Goal: Task Accomplishment & Management: Manage account settings

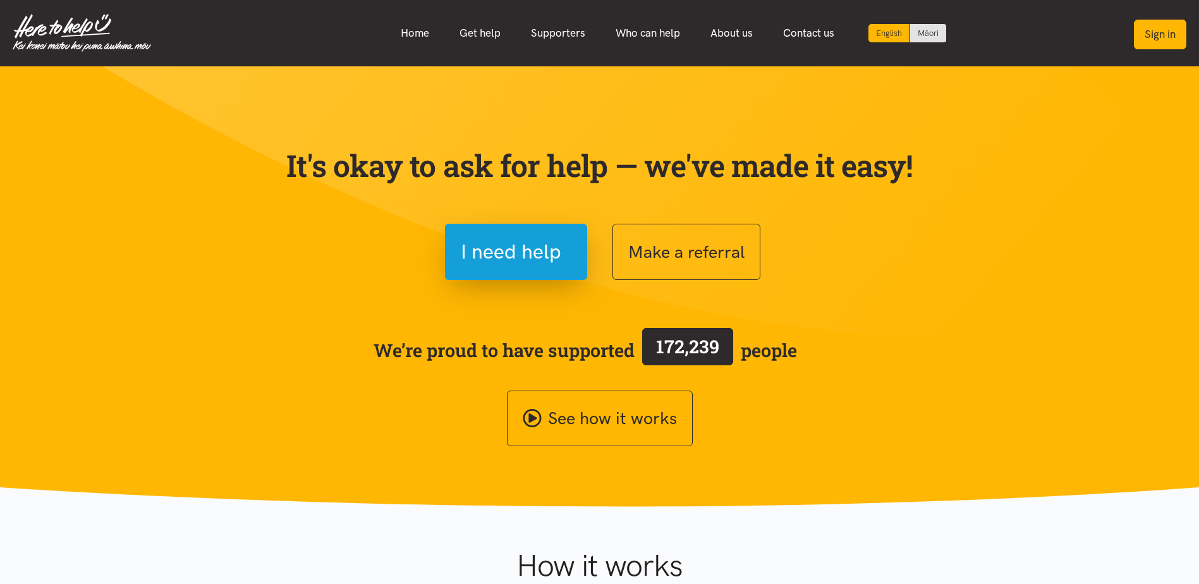
click at [1168, 29] on button "Sign in" at bounding box center [1160, 35] width 52 height 30
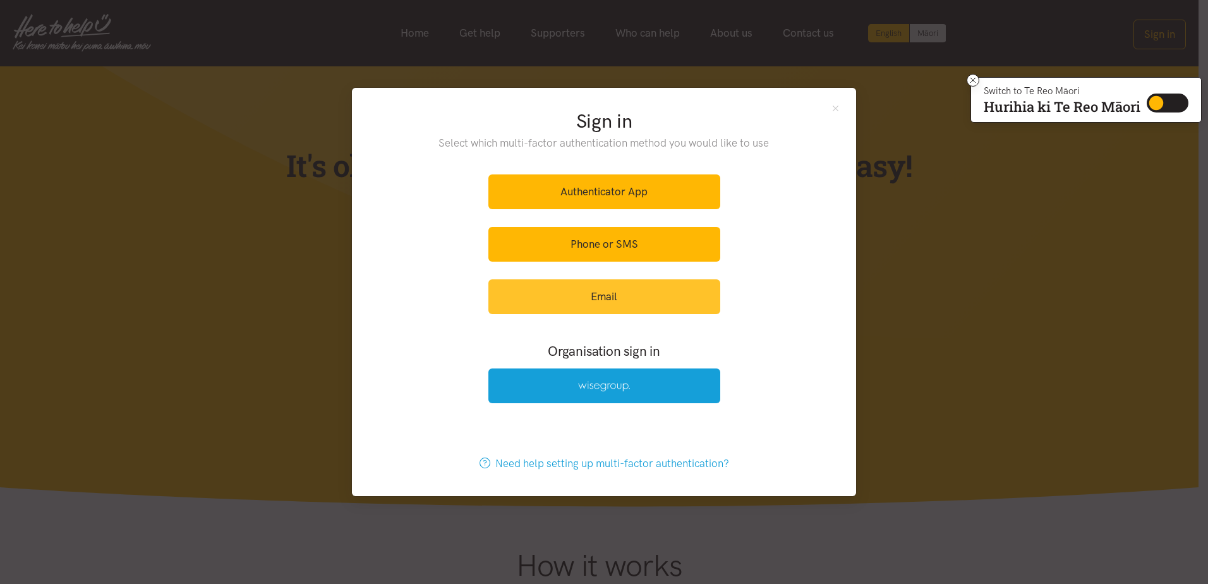
click at [589, 296] on link "Email" at bounding box center [604, 296] width 232 height 35
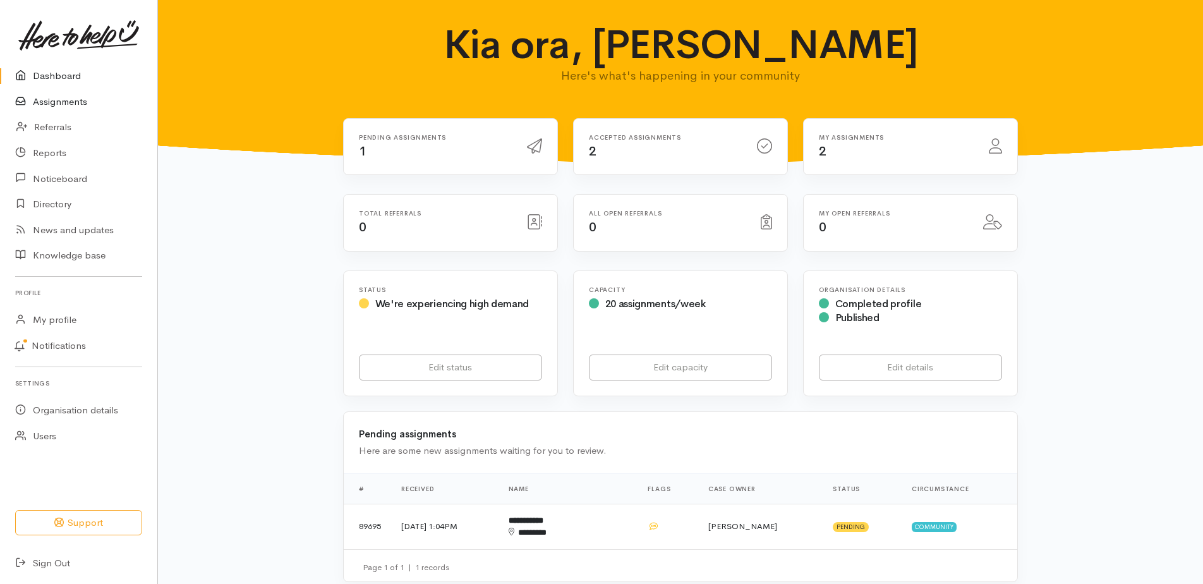
click at [64, 99] on link "Assignments" at bounding box center [78, 102] width 157 height 26
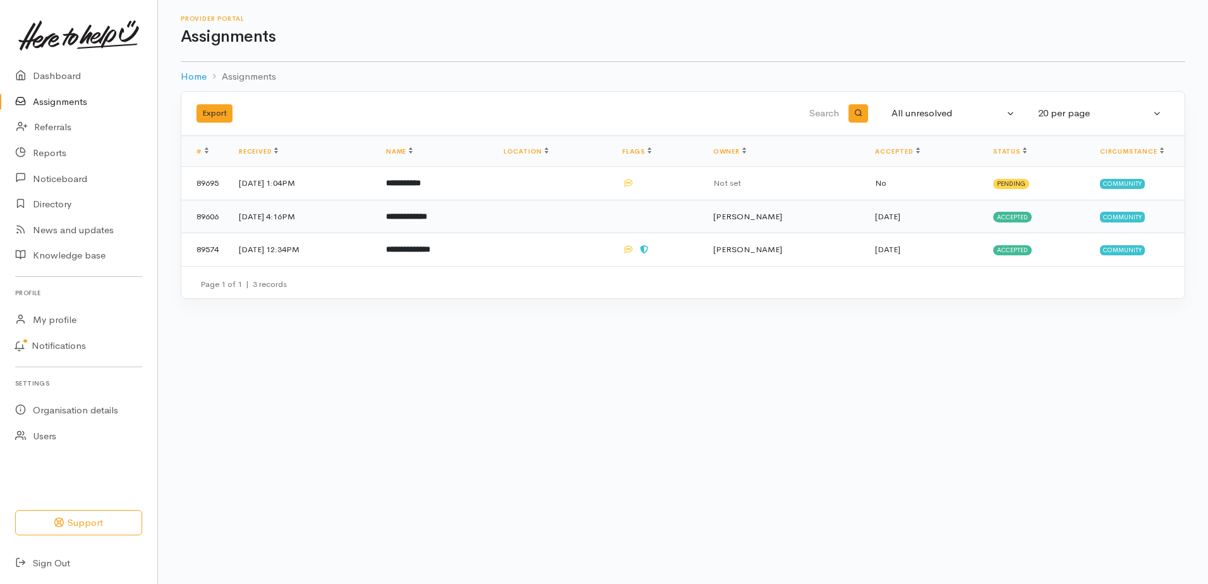
click at [427, 219] on b "**********" at bounding box center [406, 216] width 41 height 8
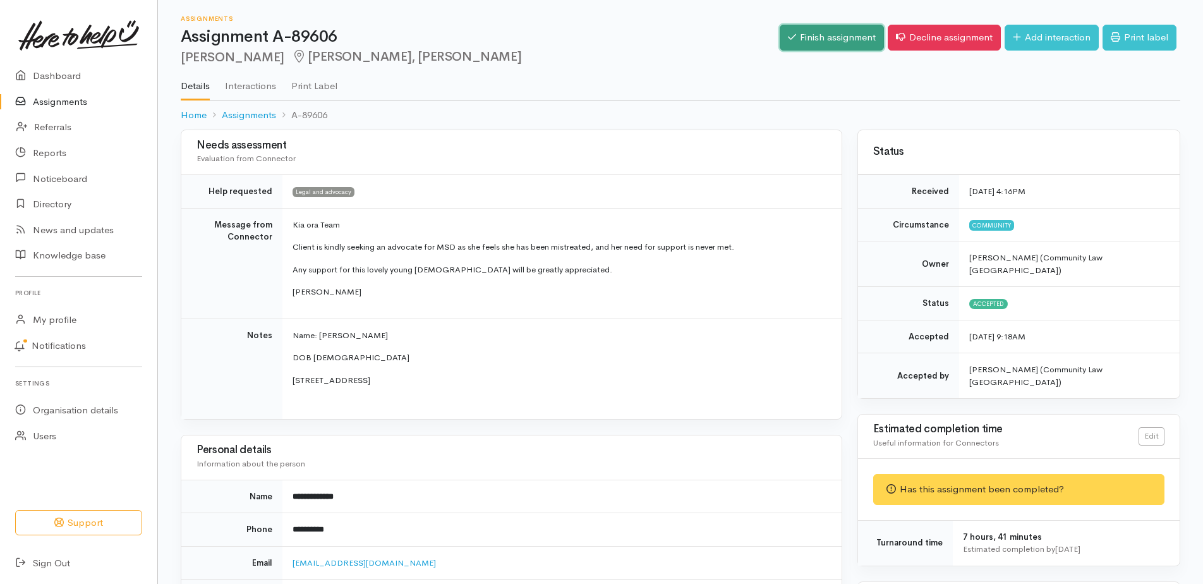
click at [825, 30] on link "Finish assignment" at bounding box center [832, 38] width 104 height 26
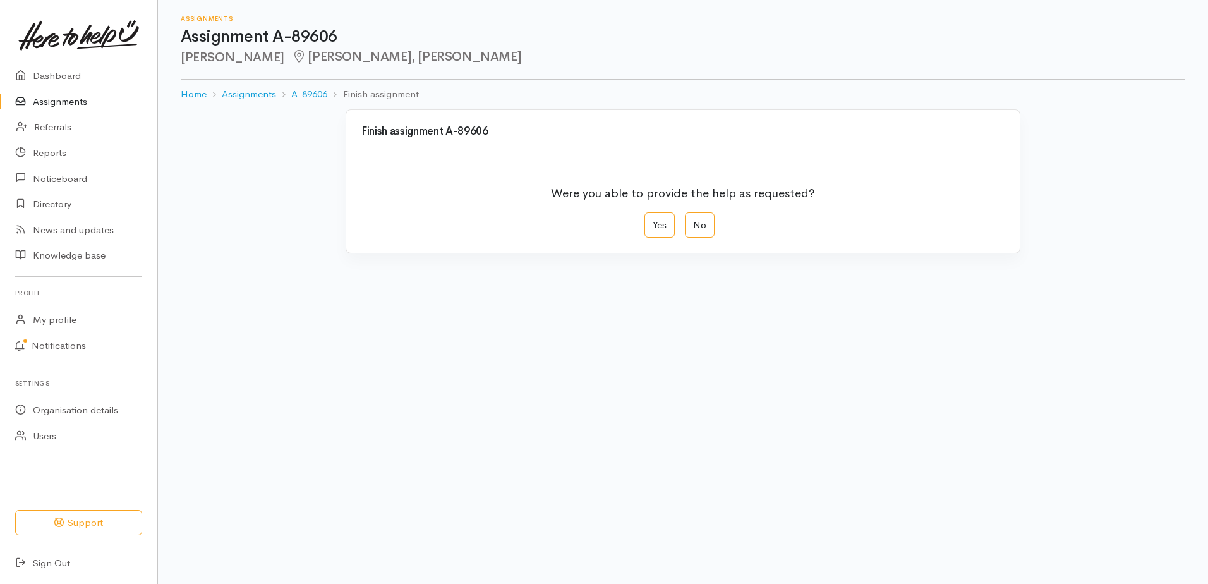
click at [682, 226] on div "Yes No" at bounding box center [683, 225] width 78 height 26
click at [700, 219] on label "No" at bounding box center [700, 225] width 30 height 26
click at [693, 219] on input "No" at bounding box center [689, 216] width 8 height 8
radio input "true"
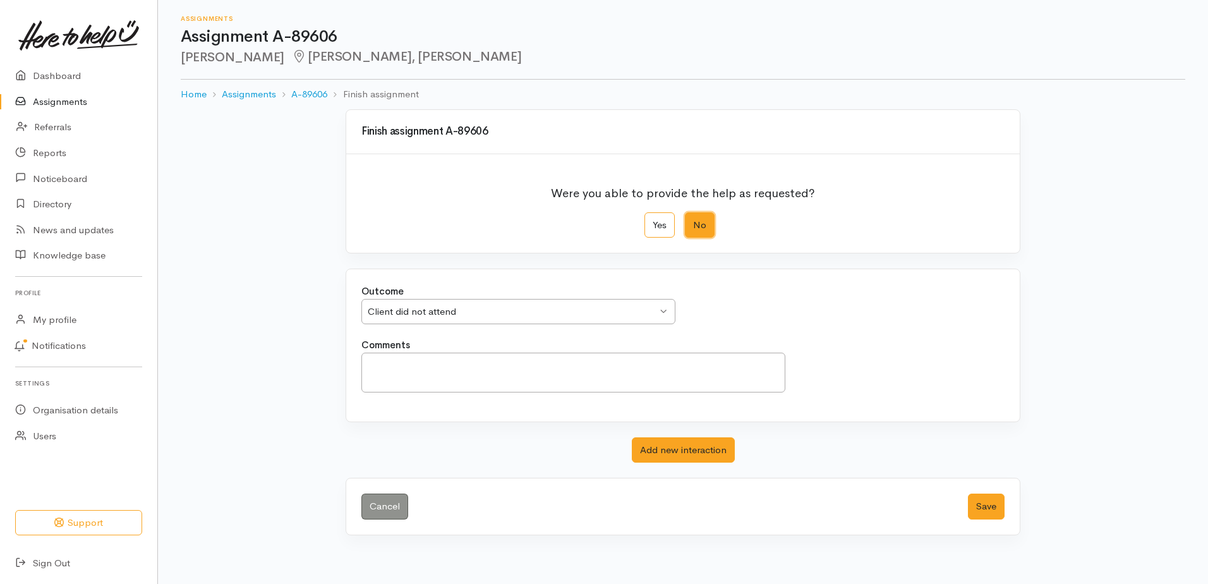
click at [658, 310] on div "Client did not attend Client did not attend" at bounding box center [518, 312] width 314 height 26
click at [380, 378] on textarea "Comments" at bounding box center [573, 373] width 424 height 40
type textarea "Client said she no longer needed assistance."
click at [984, 509] on button "Save" at bounding box center [986, 506] width 37 height 26
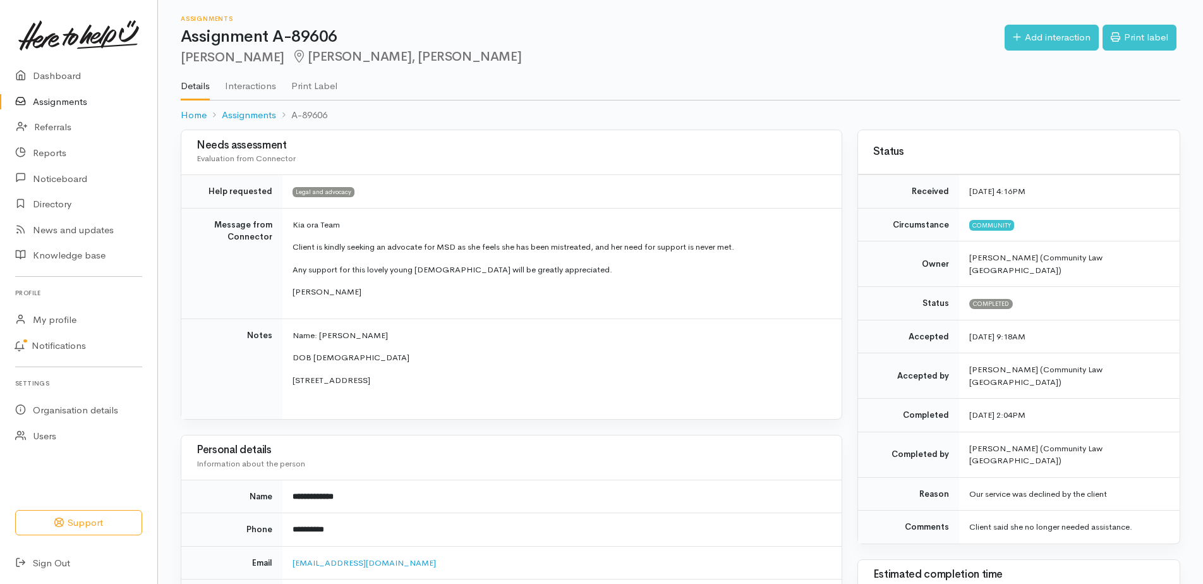
click at [47, 104] on link "Assignments" at bounding box center [78, 102] width 157 height 26
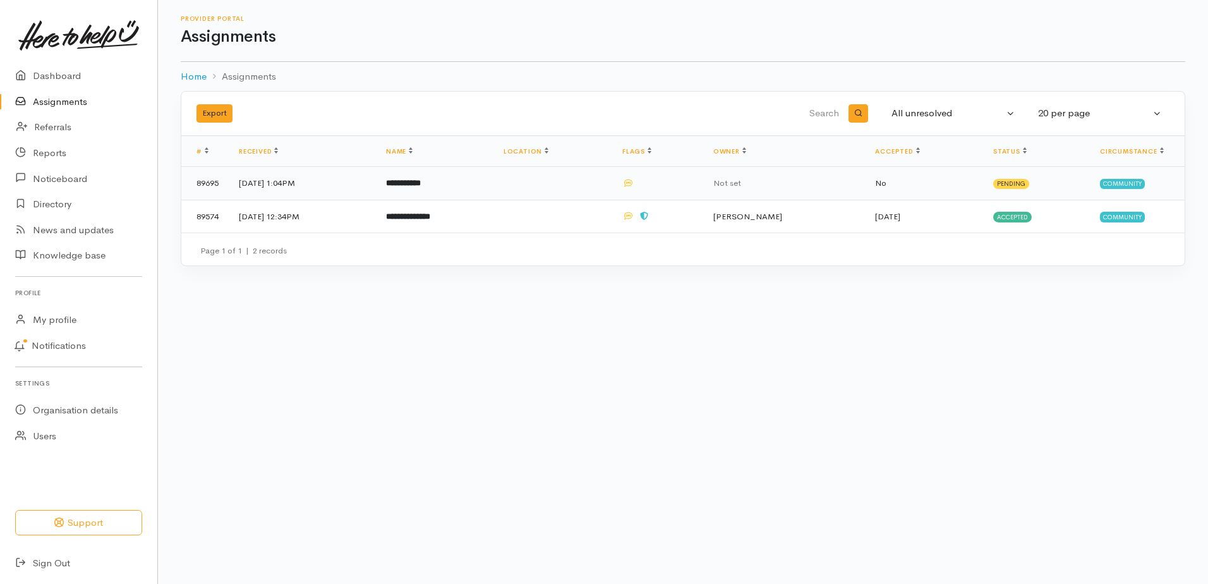
click at [272, 180] on td "13 Oct 2025, 1:04PM" at bounding box center [302, 183] width 147 height 33
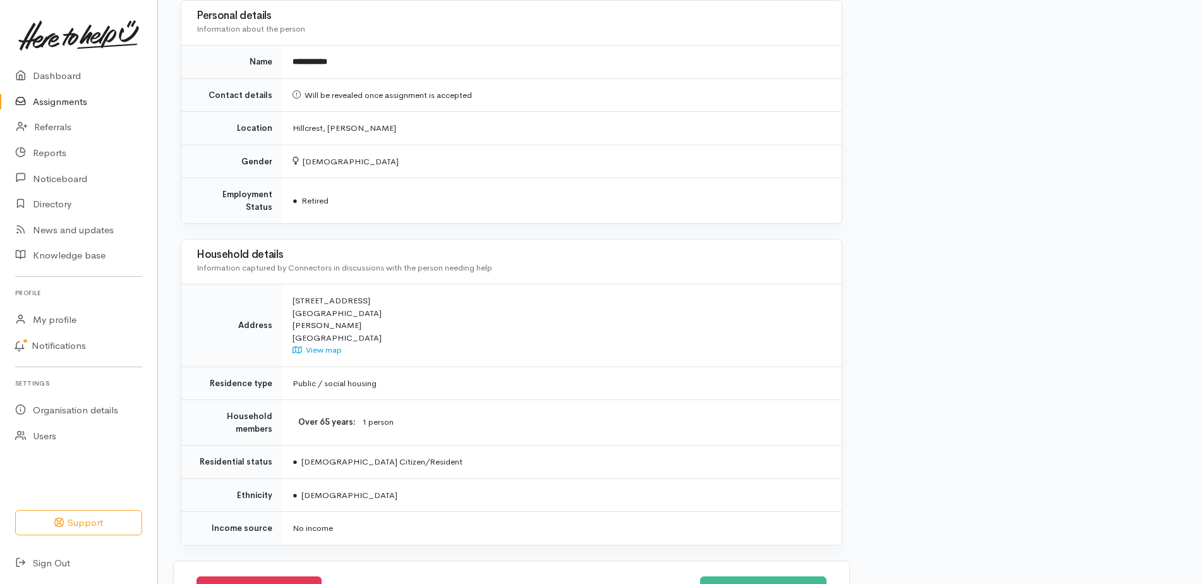
scroll to position [1001, 0]
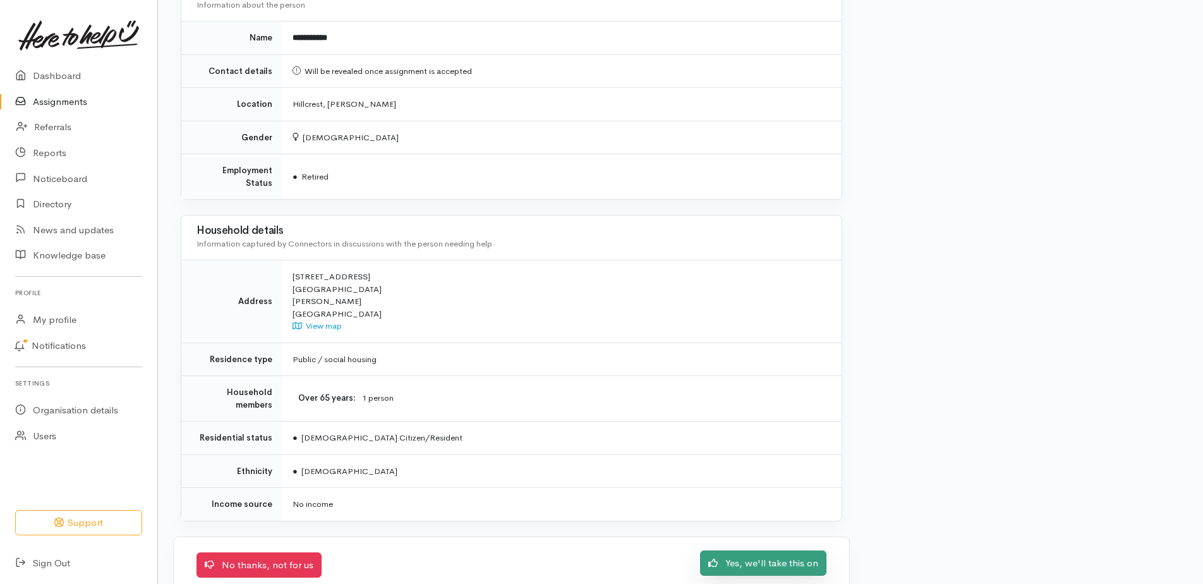
click at [790, 550] on link "Yes, we'll take this on" at bounding box center [763, 563] width 126 height 26
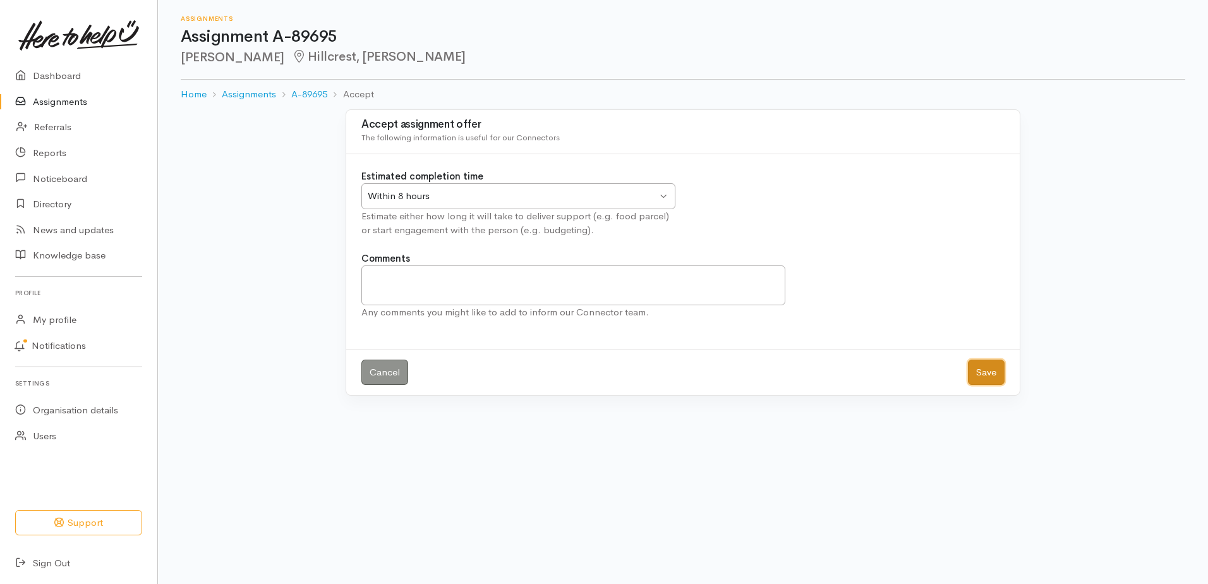
click at [992, 370] on button "Save" at bounding box center [986, 373] width 37 height 26
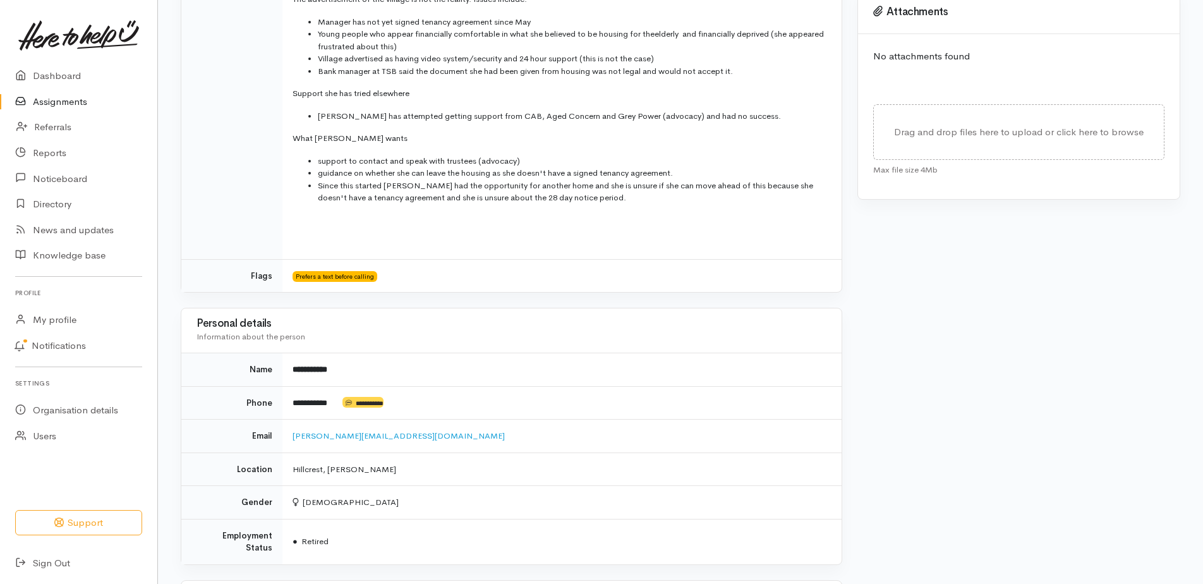
scroll to position [569, 0]
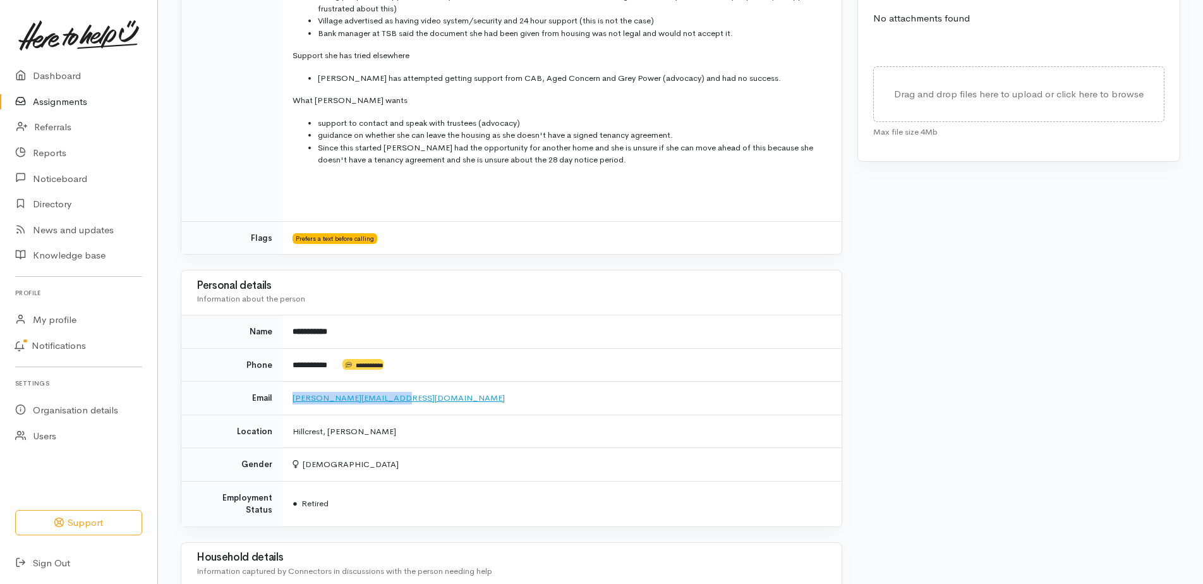
drag, startPoint x: 394, startPoint y: 385, endPoint x: 293, endPoint y: 383, distance: 101.1
click at [293, 383] on td "[PERSON_NAME][EMAIL_ADDRESS][DOMAIN_NAME]" at bounding box center [561, 398] width 559 height 33
copy link "[PERSON_NAME][EMAIL_ADDRESS][DOMAIN_NAME]"
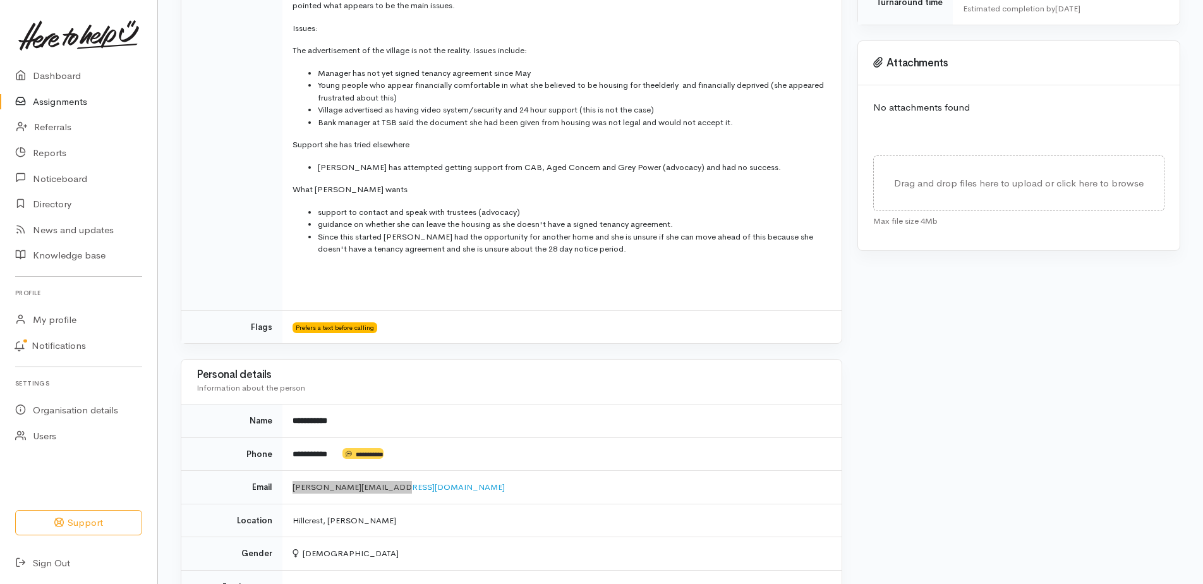
scroll to position [253, 0]
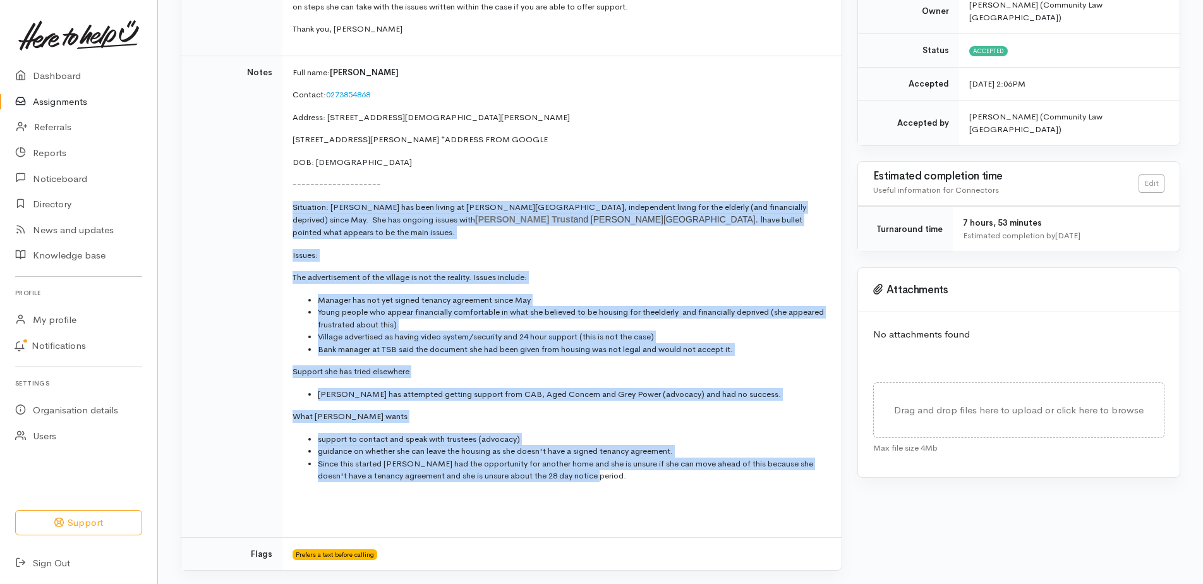
drag, startPoint x: 294, startPoint y: 209, endPoint x: 694, endPoint y: 469, distance: 477.4
click at [694, 469] on td "Full name: [PERSON_NAME] Contact: 0273854868 Address: [STREET_ADDRESS][PERSON_N…" at bounding box center [561, 296] width 559 height 481
copy td "Loremipsu: Dolors ame cons adipis el Seddoe Tempor Incidid, utlaboreetd magnaa …"
click at [452, 249] on p "Issues:" at bounding box center [560, 255] width 534 height 13
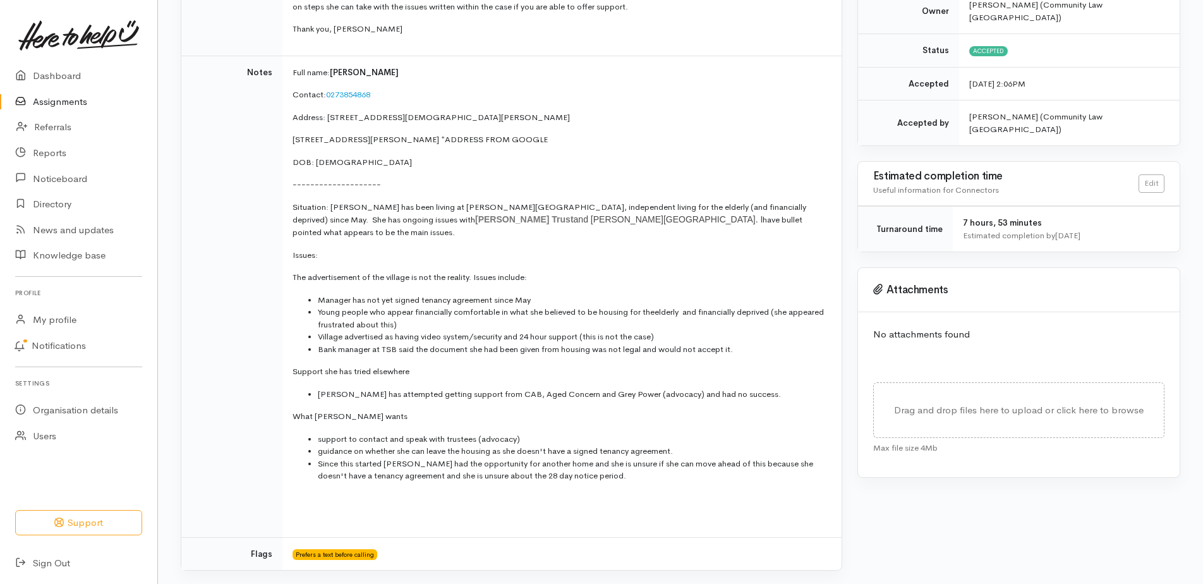
drag, startPoint x: 481, startPoint y: 218, endPoint x: 370, endPoint y: 222, distance: 111.3
click at [370, 222] on p "Situation: [PERSON_NAME] has been living at [PERSON_NAME][GEOGRAPHIC_DATA], ind…" at bounding box center [560, 220] width 534 height 38
drag, startPoint x: 370, startPoint y: 222, endPoint x: 378, endPoint y: 222, distance: 7.6
copy span "[PERSON_NAME] Trust"
click at [574, 222] on span "and [PERSON_NAME][GEOGRAPHIC_DATA]. I" at bounding box center [669, 219] width 190 height 10
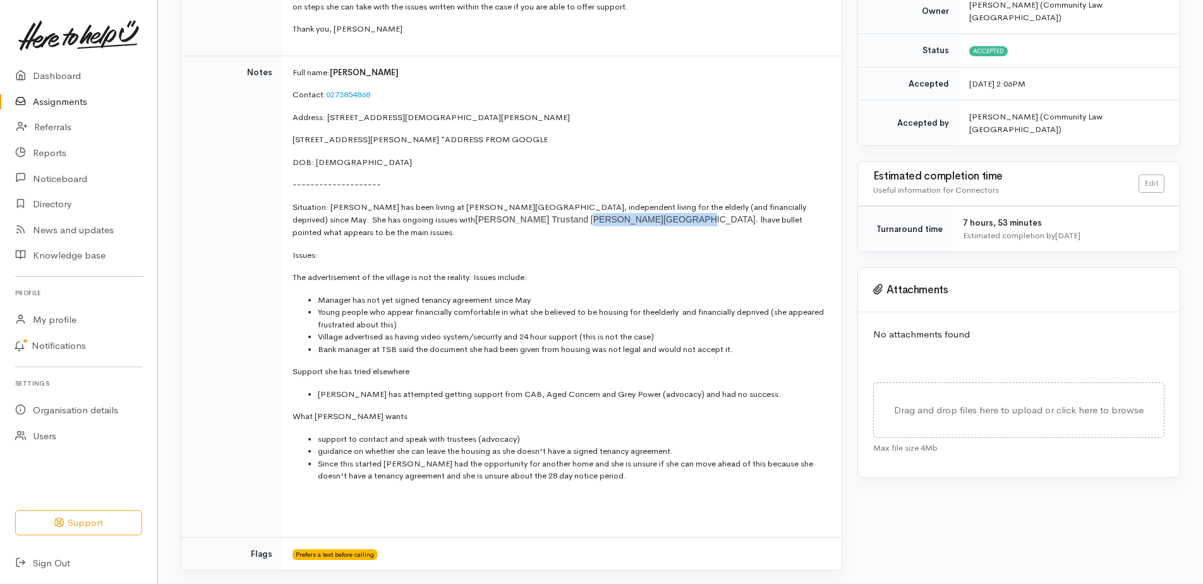
drag, startPoint x: 586, startPoint y: 219, endPoint x: 503, endPoint y: 215, distance: 83.5
click at [574, 215] on span "and [PERSON_NAME][GEOGRAPHIC_DATA]. I" at bounding box center [669, 219] width 190 height 10
drag, startPoint x: 503, startPoint y: 215, endPoint x: 510, endPoint y: 220, distance: 8.2
copy span "[PERSON_NAME][GEOGRAPHIC_DATA]"
